Goal: Navigation & Orientation: Find specific page/section

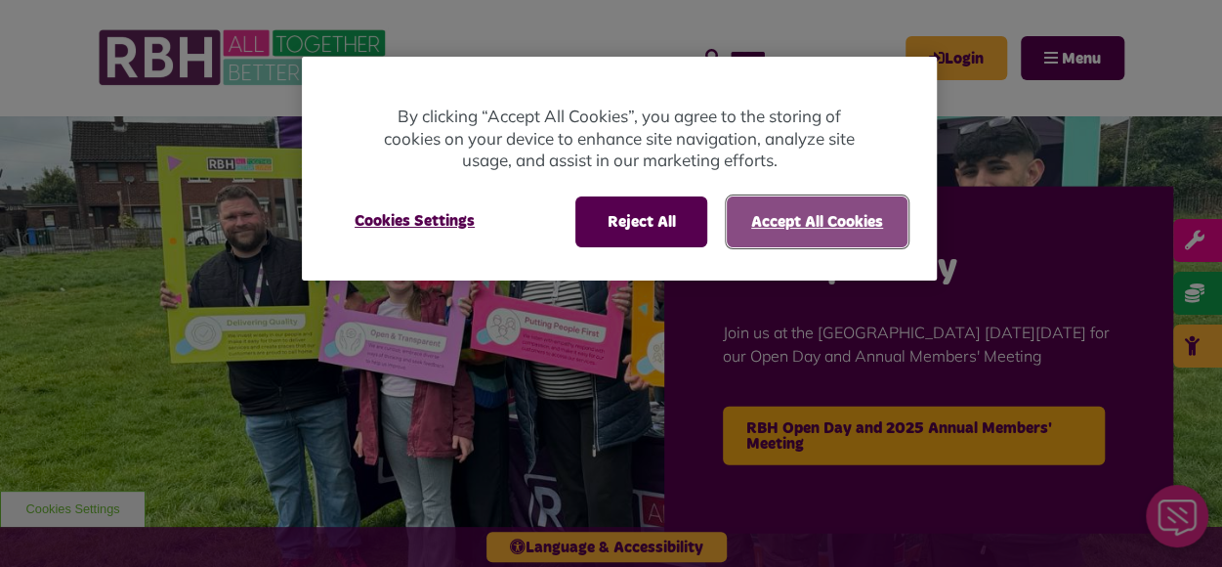
click at [772, 205] on button "Accept All Cookies" at bounding box center [817, 221] width 181 height 51
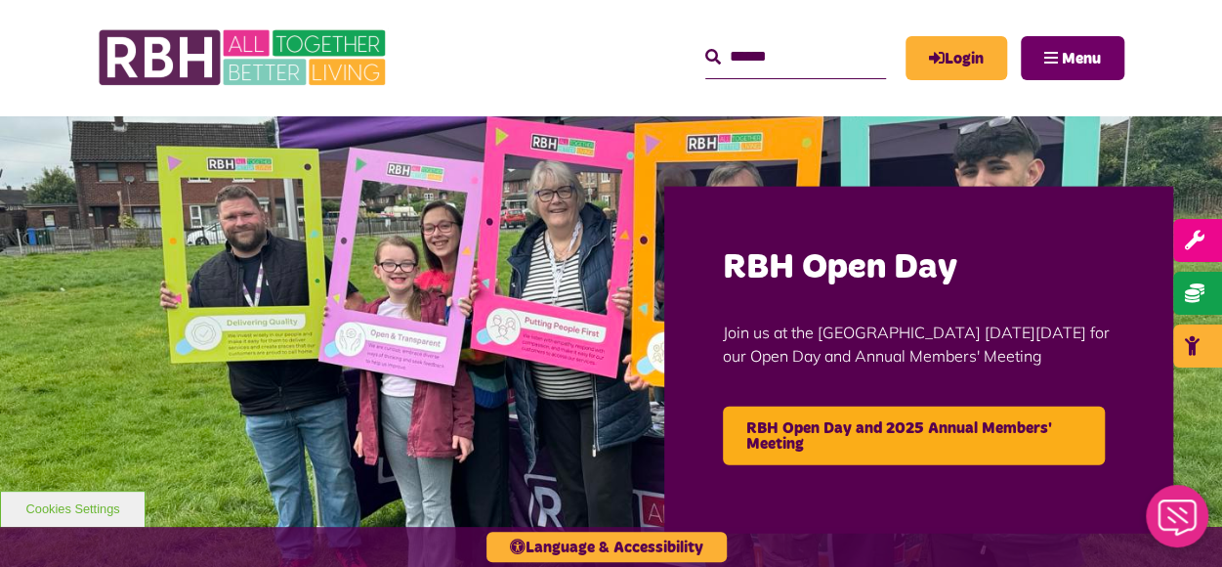
click at [1070, 51] on span "Menu" at bounding box center [1081, 59] width 39 height 16
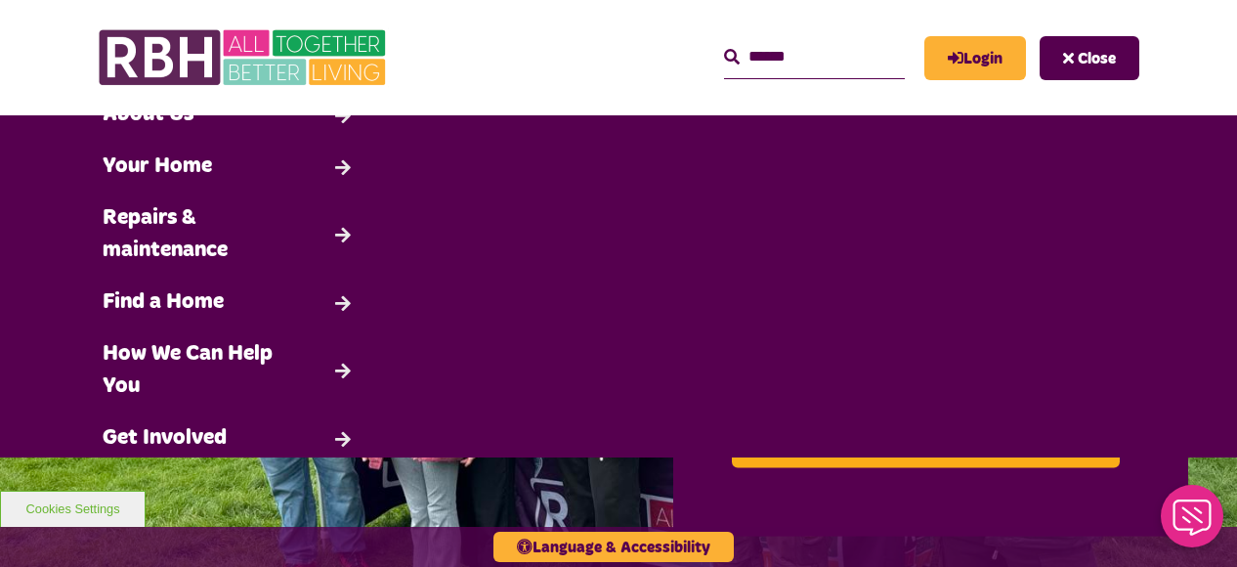
scroll to position [56, 0]
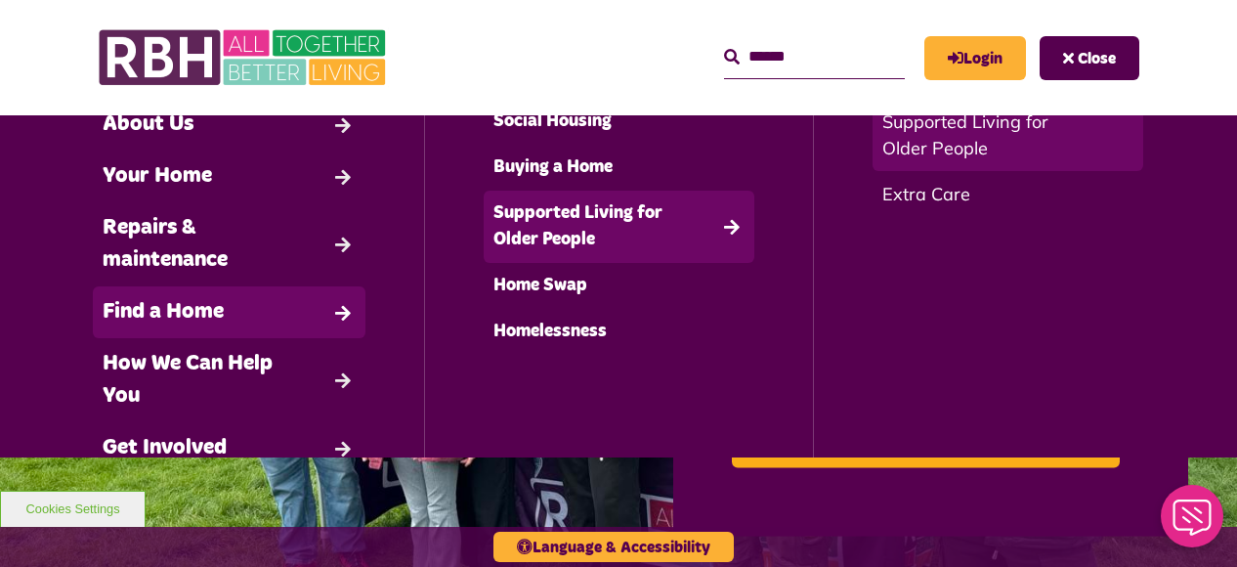
click at [932, 132] on link "Supported Living for Older People" at bounding box center [1007, 135] width 271 height 72
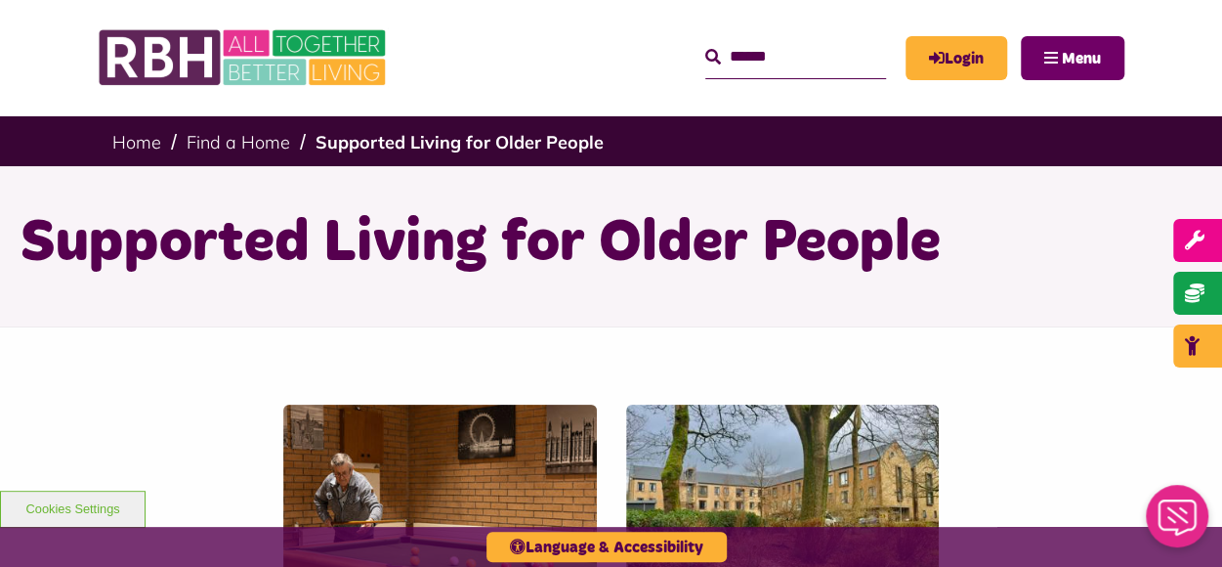
click at [1055, 58] on button "Menu" at bounding box center [1073, 58] width 104 height 44
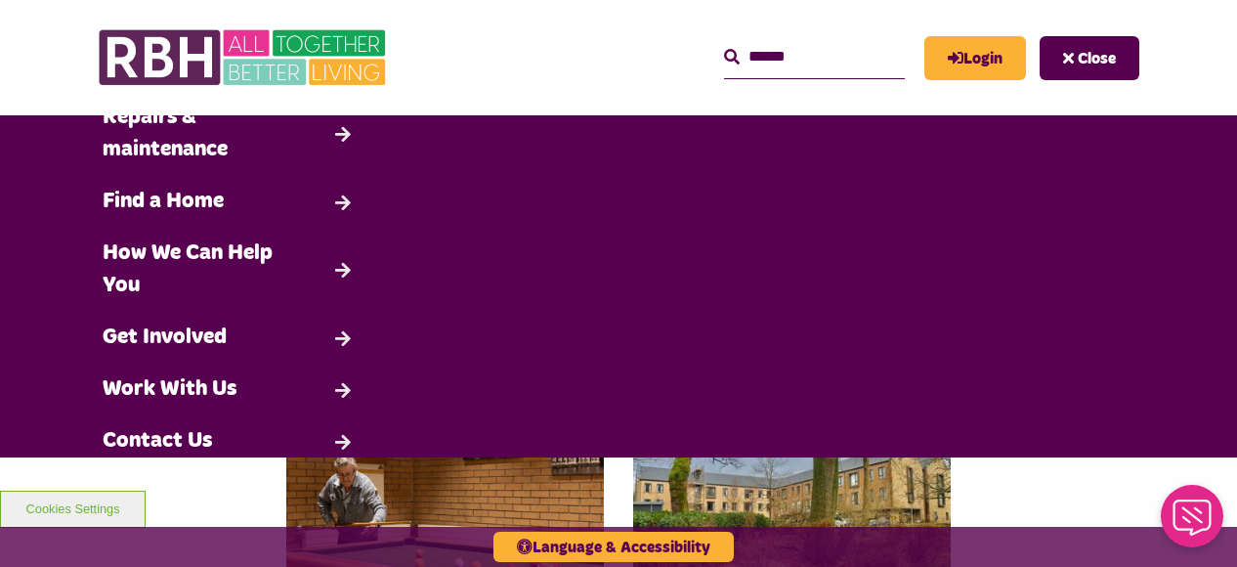
scroll to position [72, 0]
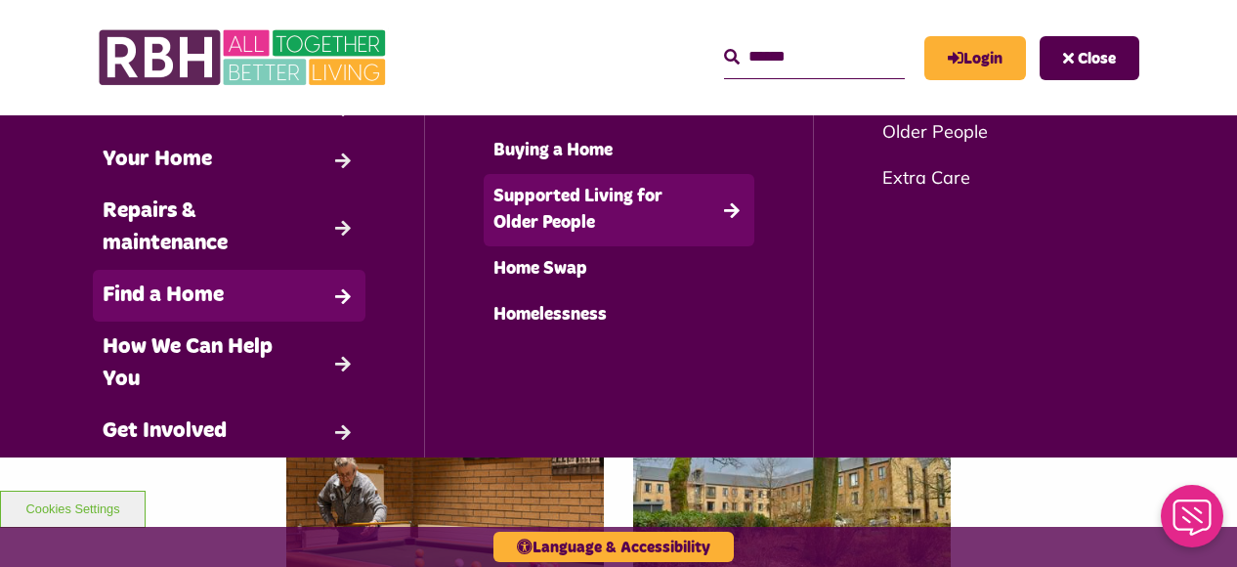
click at [597, 202] on link "Supported Living for Older People" at bounding box center [620, 210] width 272 height 72
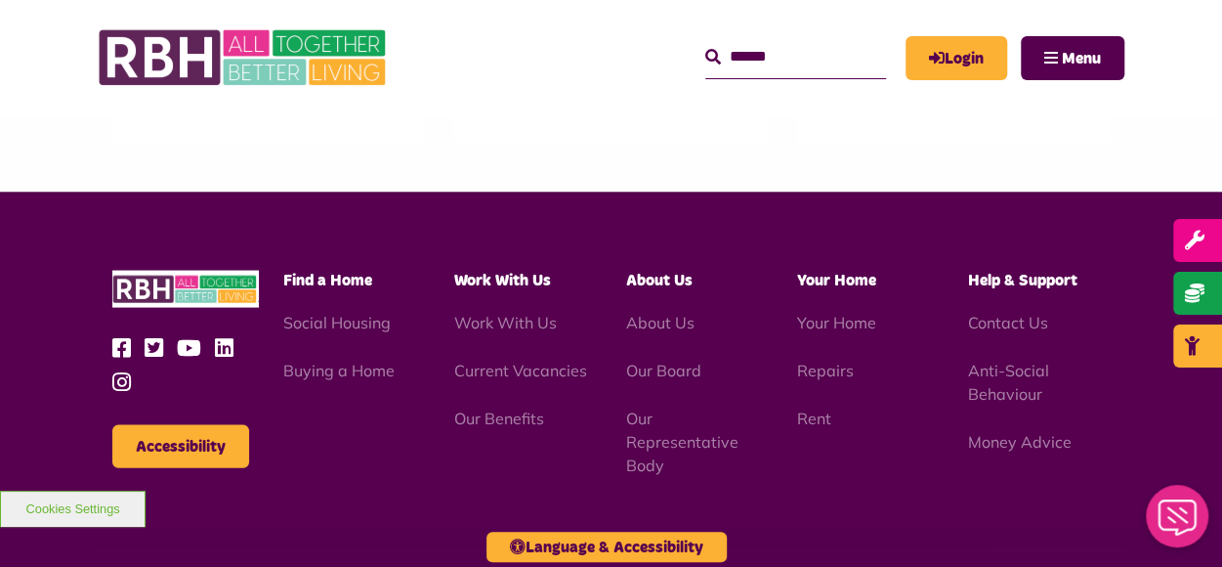
scroll to position [1864, 0]
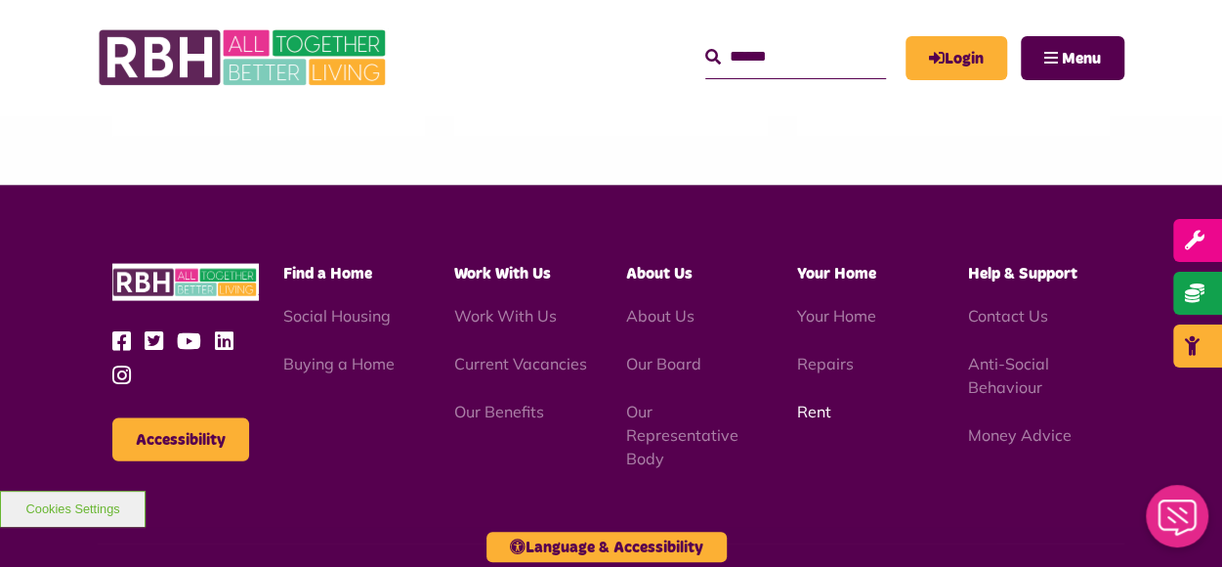
click at [819, 402] on link "Rent" at bounding box center [814, 412] width 34 height 20
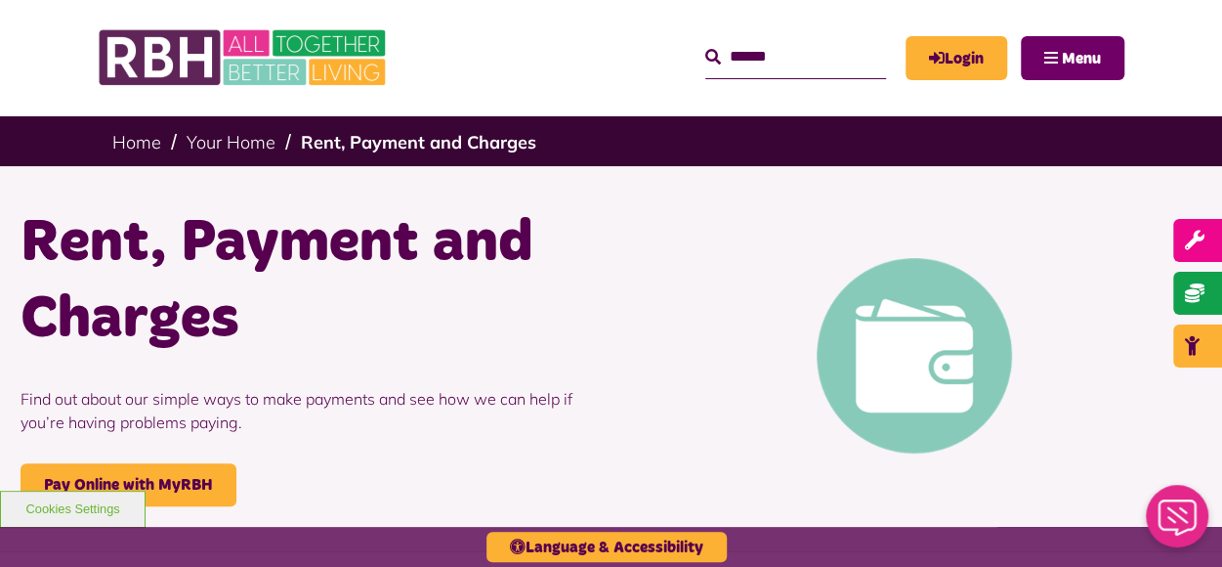
click at [1053, 48] on button "Menu" at bounding box center [1073, 58] width 104 height 44
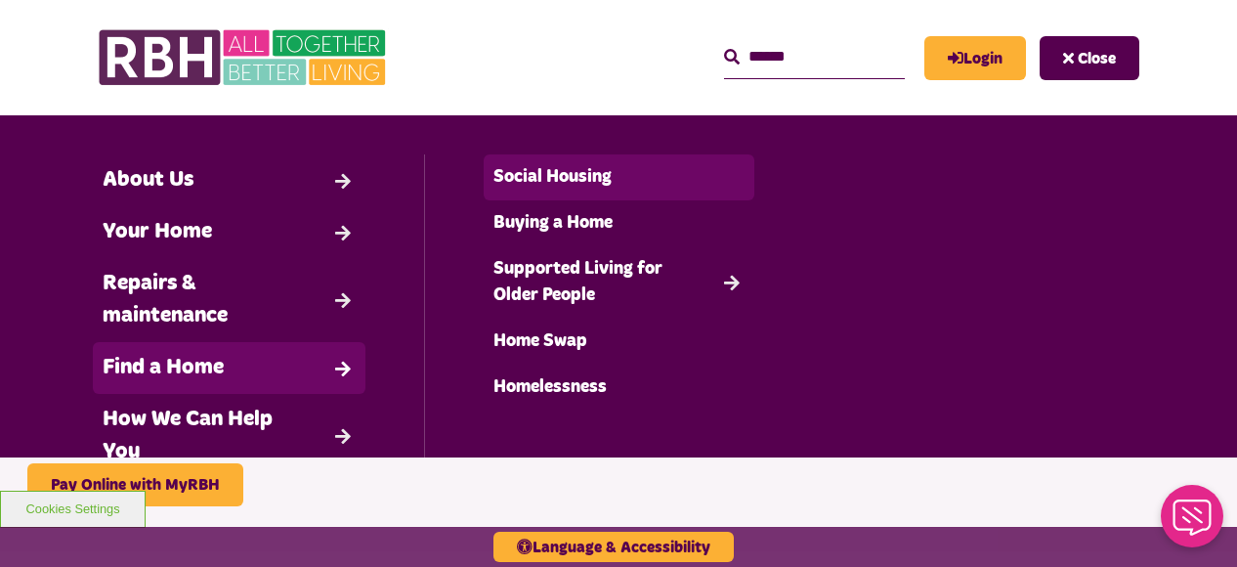
click at [589, 167] on link "Social Housing" at bounding box center [620, 177] width 272 height 46
